Goal: Check status: Check status

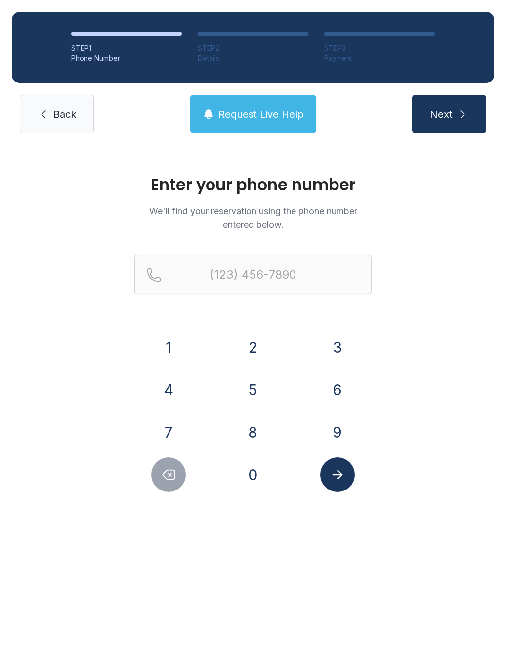
click at [344, 427] on button "9" at bounding box center [337, 432] width 35 height 35
click at [165, 393] on button "4" at bounding box center [168, 389] width 35 height 35
click at [163, 343] on button "1" at bounding box center [168, 347] width 35 height 35
click at [176, 389] on button "4" at bounding box center [168, 389] width 35 height 35
click at [262, 487] on button "0" at bounding box center [253, 474] width 35 height 35
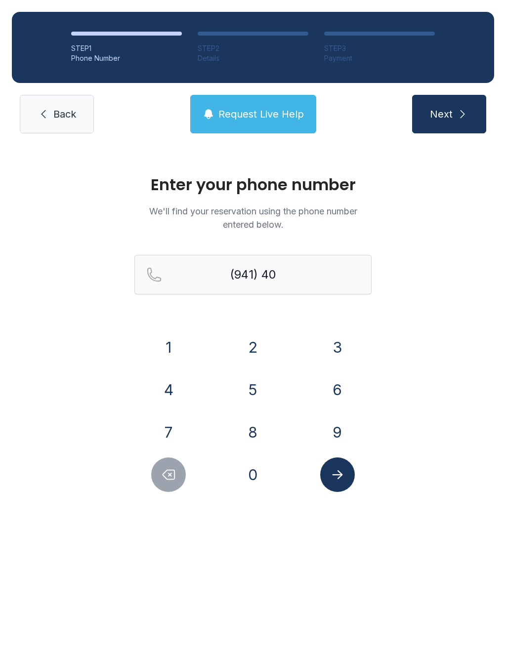
click at [259, 338] on button "2" at bounding box center [253, 347] width 35 height 35
click at [255, 439] on button "8" at bounding box center [253, 432] width 35 height 35
click at [251, 469] on button "0" at bounding box center [253, 474] width 35 height 35
click at [252, 487] on button "0" at bounding box center [253, 474] width 35 height 35
click at [167, 427] on button "7" at bounding box center [168, 432] width 35 height 35
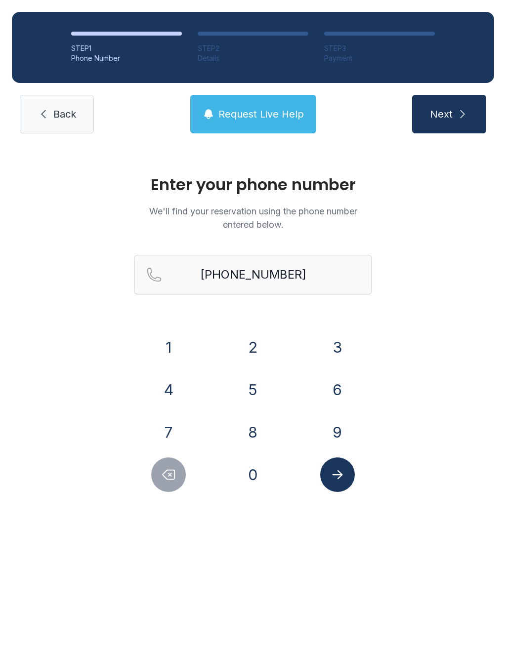
click at [360, 474] on div at bounding box center [337, 474] width 69 height 35
click at [337, 479] on icon "Submit lookup form" at bounding box center [337, 474] width 15 height 15
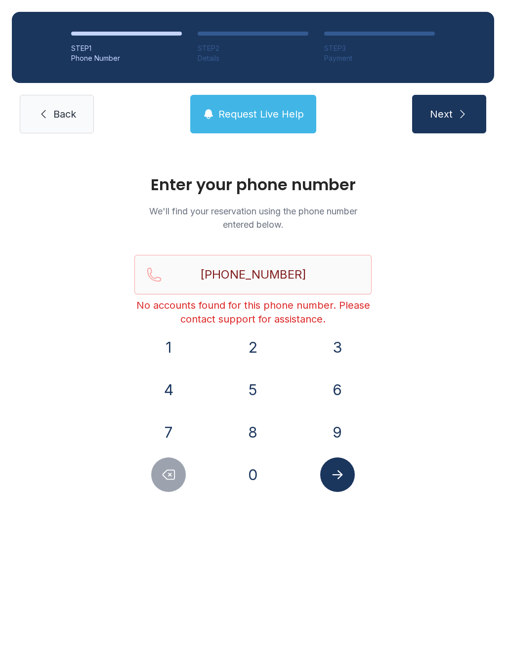
click at [172, 469] on icon "Delete number" at bounding box center [168, 474] width 15 height 15
click at [158, 477] on button "Delete number" at bounding box center [168, 474] width 35 height 35
click at [157, 477] on button "Delete number" at bounding box center [168, 474] width 35 height 35
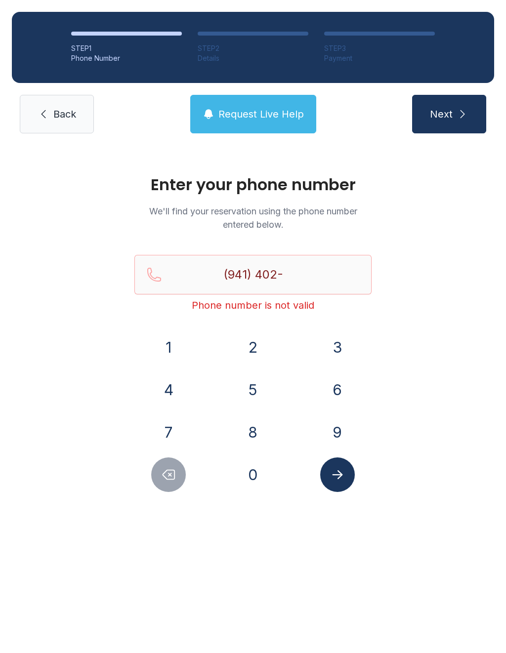
click at [160, 480] on button "Delete number" at bounding box center [168, 474] width 35 height 35
click at [162, 476] on icon "Delete number" at bounding box center [168, 474] width 15 height 15
click at [161, 475] on icon "Delete number" at bounding box center [168, 474] width 15 height 15
click at [159, 481] on button "Delete number" at bounding box center [168, 474] width 35 height 35
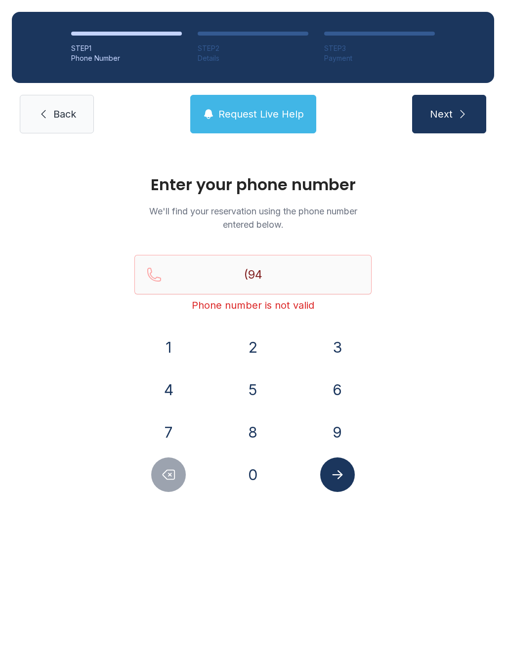
type input "(9"
click at [159, 480] on button "Delete number" at bounding box center [168, 474] width 35 height 35
click at [162, 477] on icon "Delete number" at bounding box center [168, 474] width 15 height 15
click at [172, 424] on button "7" at bounding box center [168, 432] width 35 height 35
click at [256, 340] on button "2" at bounding box center [253, 347] width 35 height 35
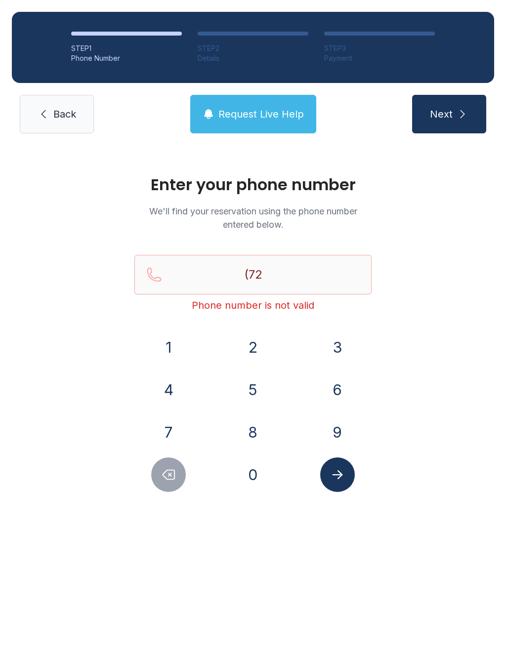
click at [158, 418] on button "7" at bounding box center [168, 432] width 35 height 35
click at [343, 394] on button "6" at bounding box center [337, 389] width 35 height 35
click at [258, 442] on button "8" at bounding box center [253, 432] width 35 height 35
click at [258, 433] on button "8" at bounding box center [253, 432] width 35 height 35
click at [176, 430] on button "7" at bounding box center [168, 432] width 35 height 35
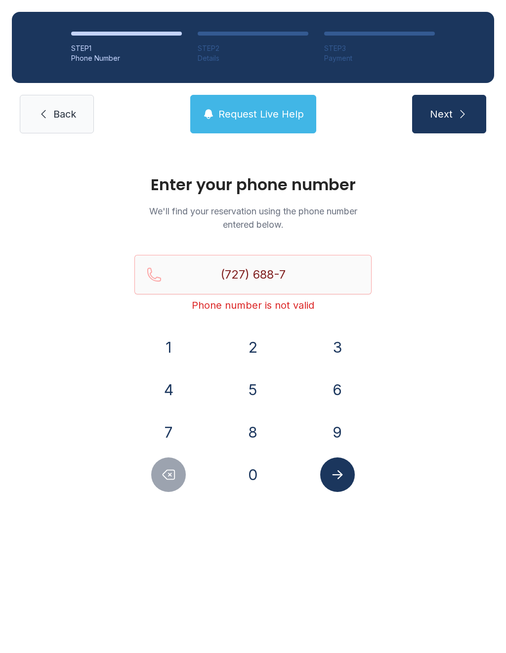
click at [243, 351] on button "2" at bounding box center [253, 347] width 35 height 35
click at [338, 449] on button "9" at bounding box center [337, 432] width 35 height 35
click at [241, 350] on button "2" at bounding box center [253, 347] width 35 height 35
type input "[PHONE_NUMBER]"
click at [345, 478] on button "Submit lookup form" at bounding box center [337, 474] width 35 height 35
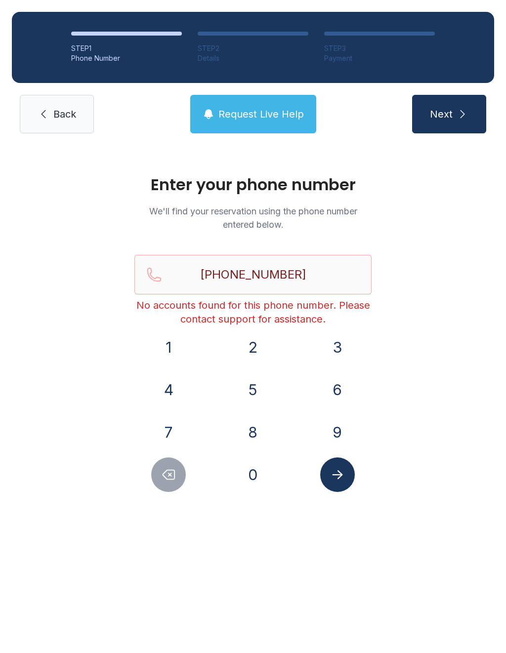
click at [62, 127] on link "Back" at bounding box center [57, 114] width 74 height 39
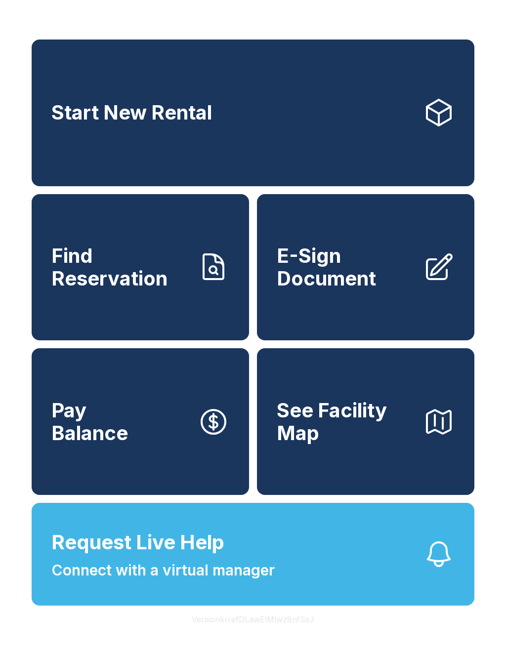
click at [208, 306] on link "Find Reservation" at bounding box center [140, 267] width 217 height 147
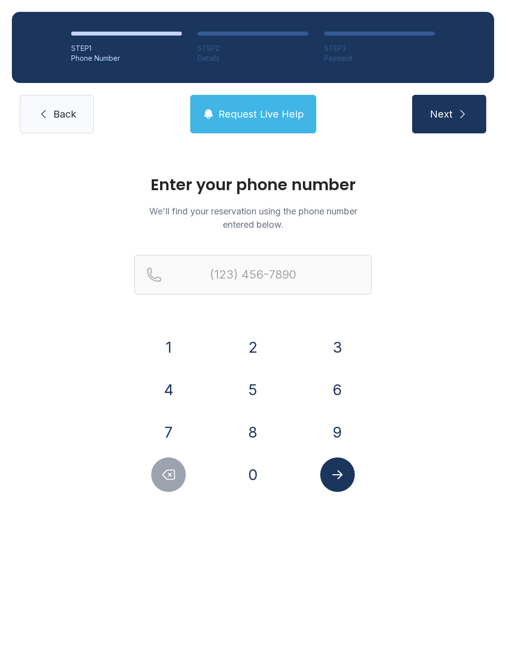
click at [337, 432] on button "9" at bounding box center [337, 432] width 35 height 35
click at [172, 389] on button "4" at bounding box center [168, 389] width 35 height 35
click at [163, 337] on button "1" at bounding box center [168, 347] width 35 height 35
click at [172, 389] on button "4" at bounding box center [168, 389] width 35 height 35
click at [254, 480] on button "0" at bounding box center [253, 474] width 35 height 35
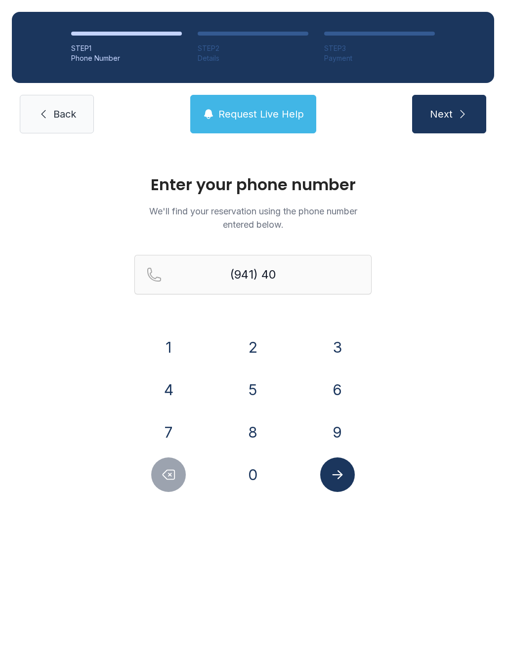
click at [250, 342] on button "2" at bounding box center [253, 347] width 35 height 35
click at [249, 428] on button "8" at bounding box center [253, 432] width 35 height 35
click at [250, 468] on button "0" at bounding box center [253, 474] width 35 height 35
click at [165, 415] on button "7" at bounding box center [168, 432] width 35 height 35
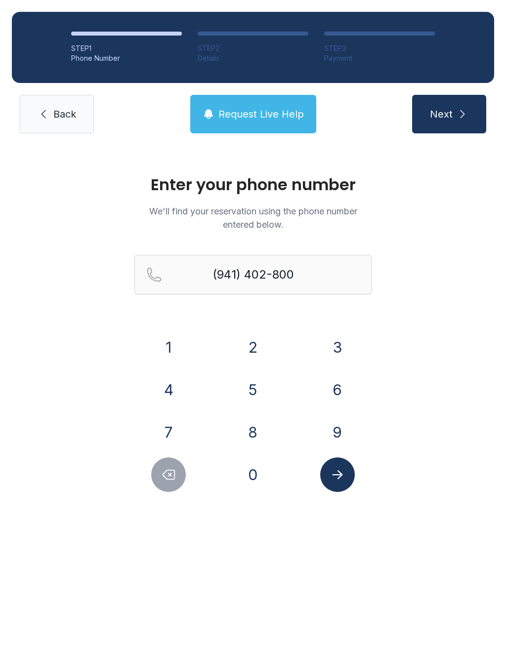
type input "[PHONE_NUMBER]"
click at [350, 471] on button "Submit lookup form" at bounding box center [337, 474] width 35 height 35
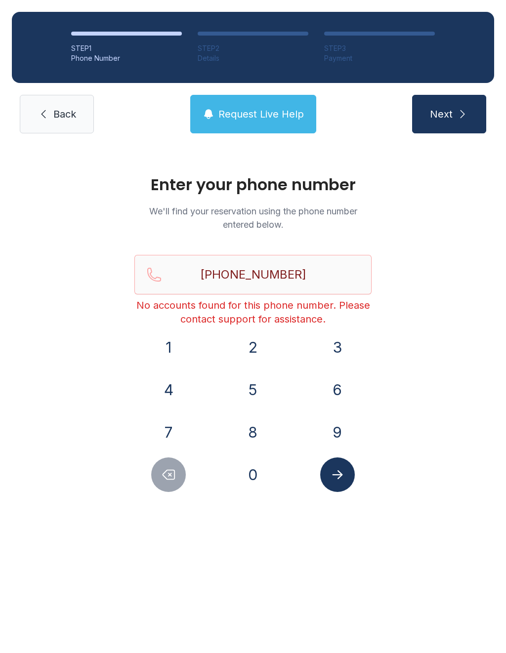
click at [444, 95] on button "Next" at bounding box center [449, 114] width 74 height 39
